Goal: Find specific page/section: Find specific page/section

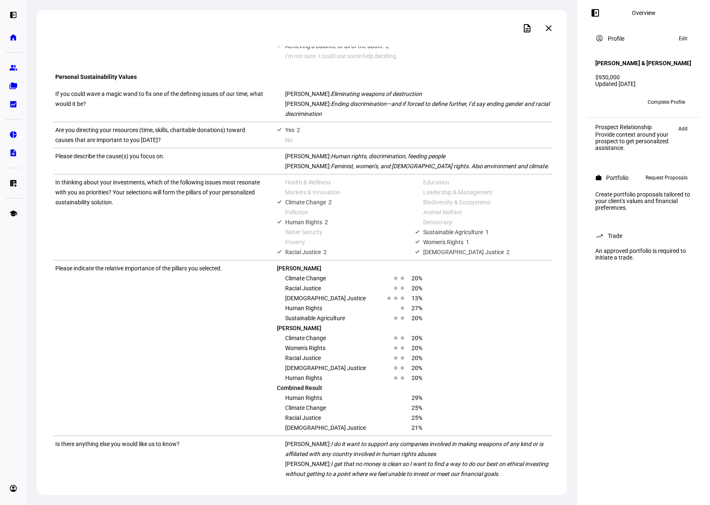
scroll to position [661, 0]
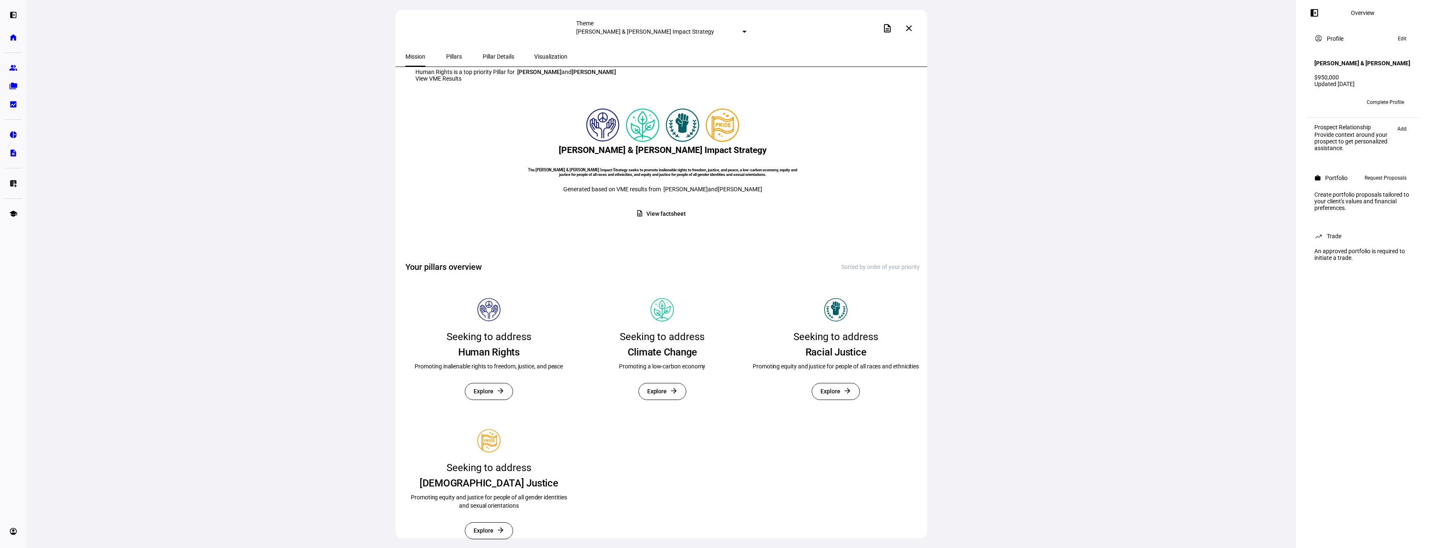
scroll to position [111, 0]
click at [456, 56] on span "Pillars" at bounding box center [454, 57] width 16 height 6
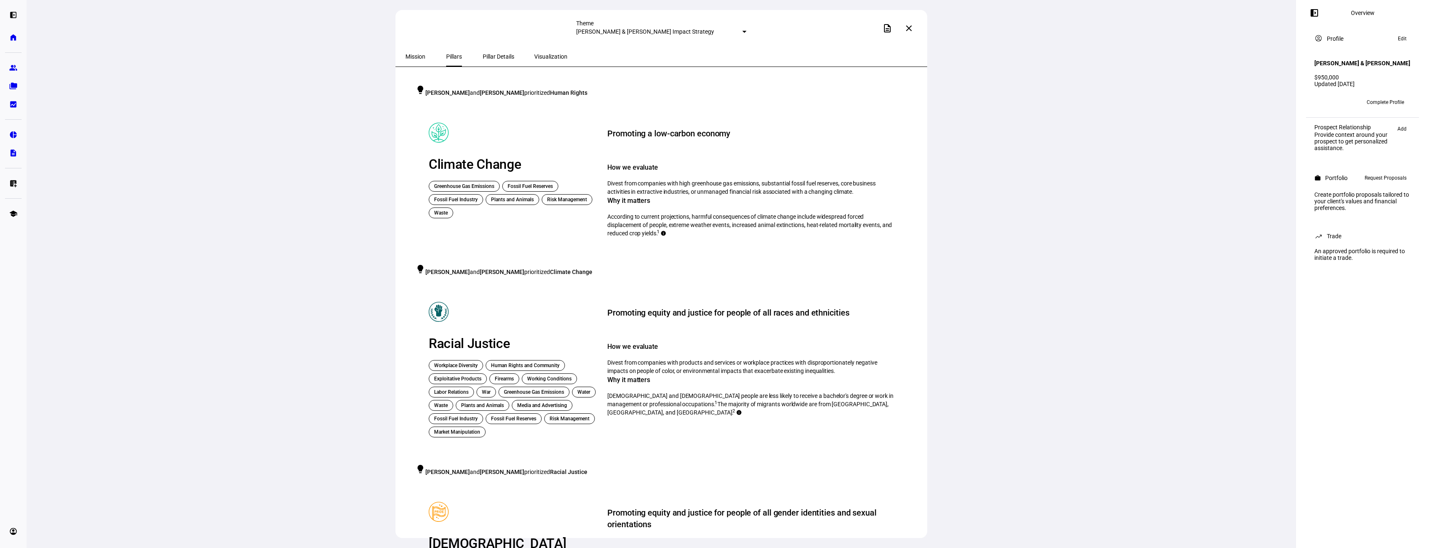
scroll to position [16, 0]
